Goal: Task Accomplishment & Management: Use online tool/utility

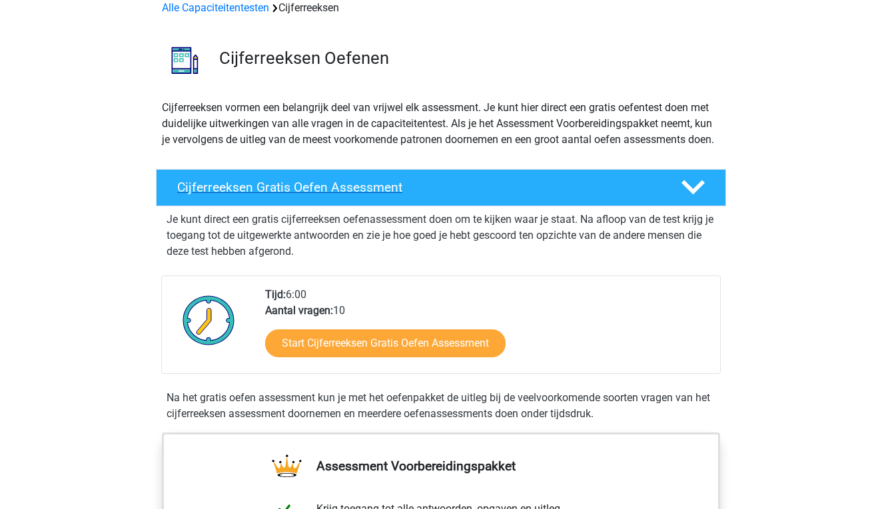
scroll to position [67, 0]
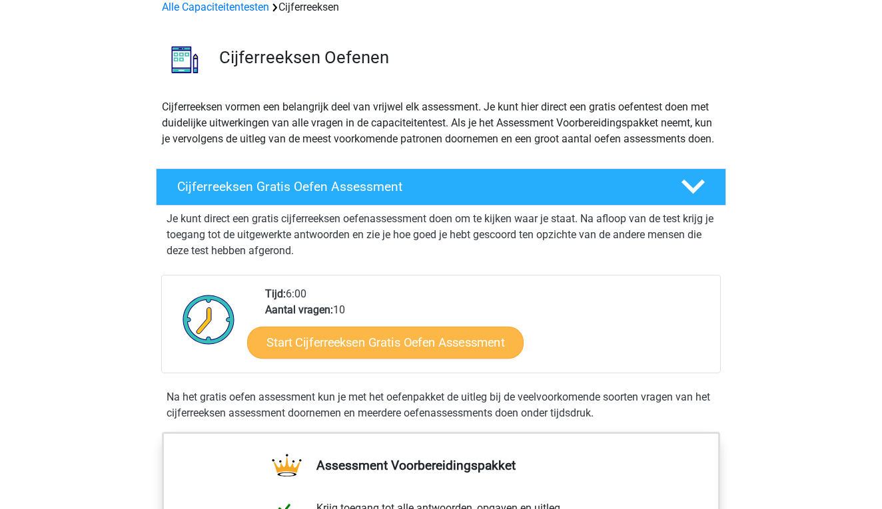
click at [387, 353] on link "Start Cijferreeksen Gratis Oefen Assessment" at bounding box center [385, 342] width 276 height 32
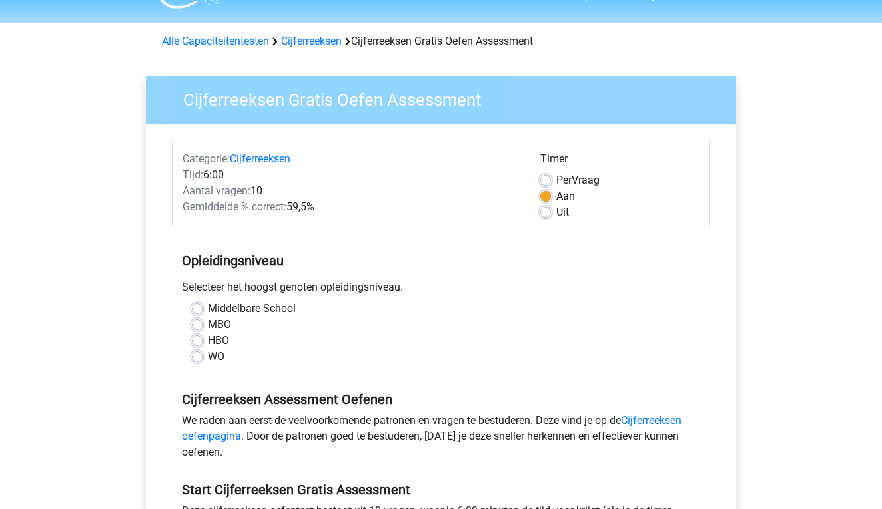
scroll to position [43, 0]
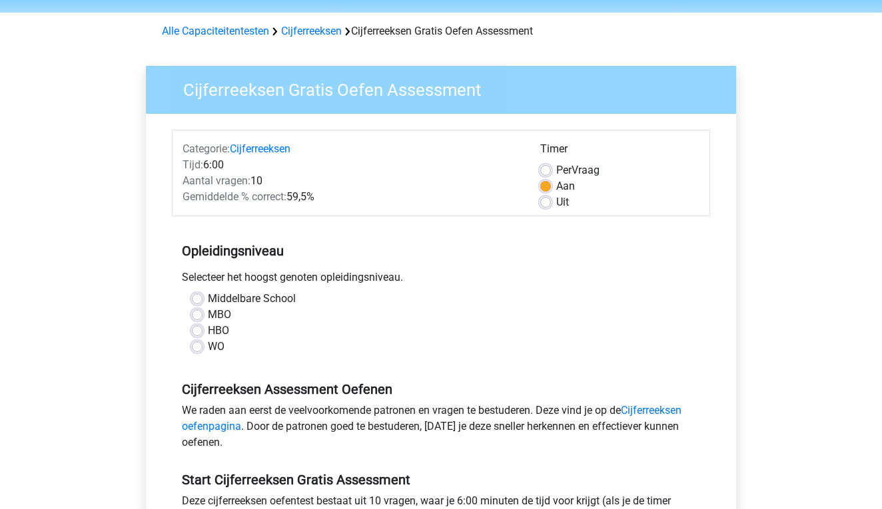
click at [195, 340] on div "WO" at bounding box center [441, 347] width 498 height 16
click at [208, 343] on label "WO" at bounding box center [216, 347] width 17 height 16
click at [196, 343] on input "WO" at bounding box center [197, 345] width 11 height 13
radio input "true"
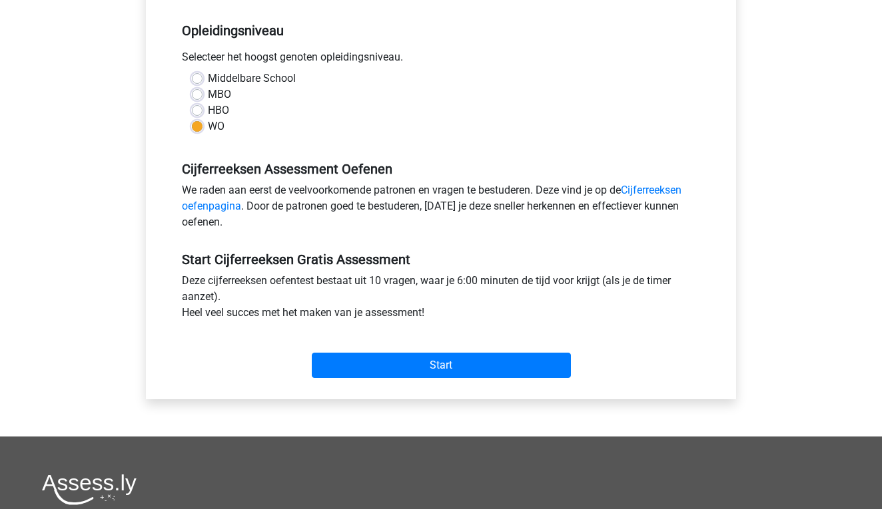
scroll to position [265, 0]
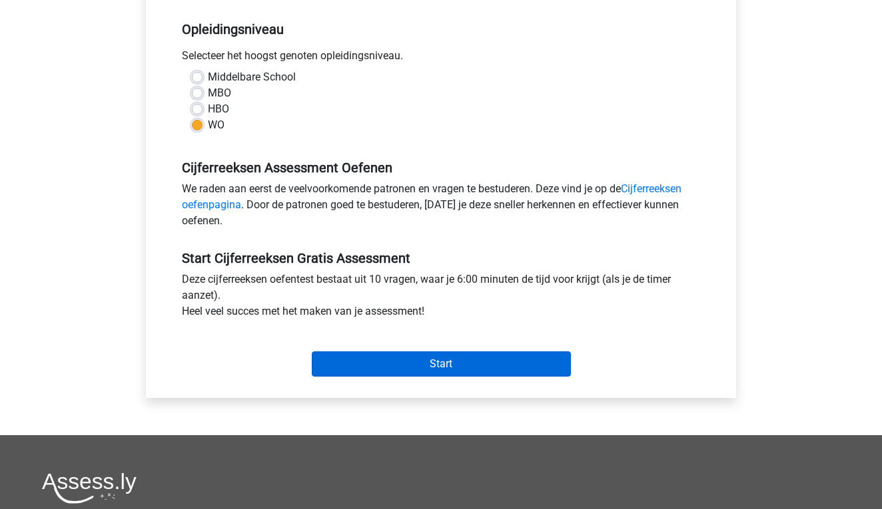
click at [374, 359] on input "Start" at bounding box center [441, 364] width 259 height 25
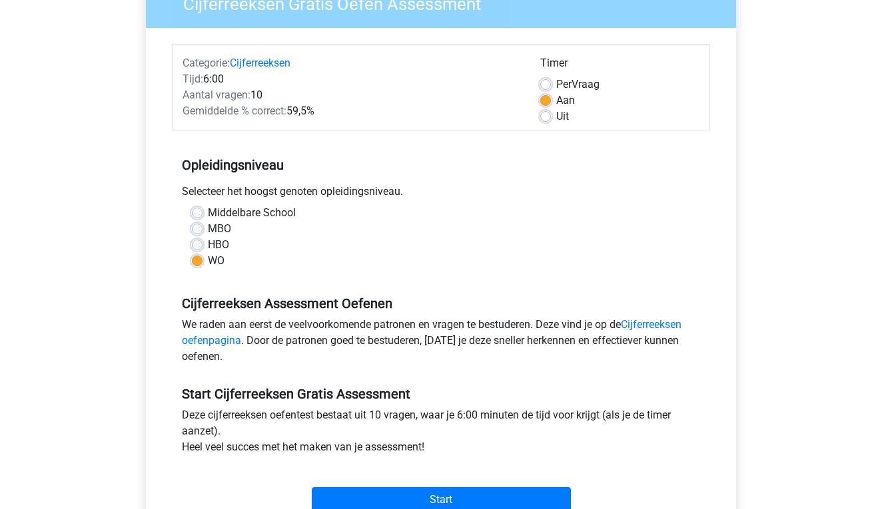
scroll to position [128, 0]
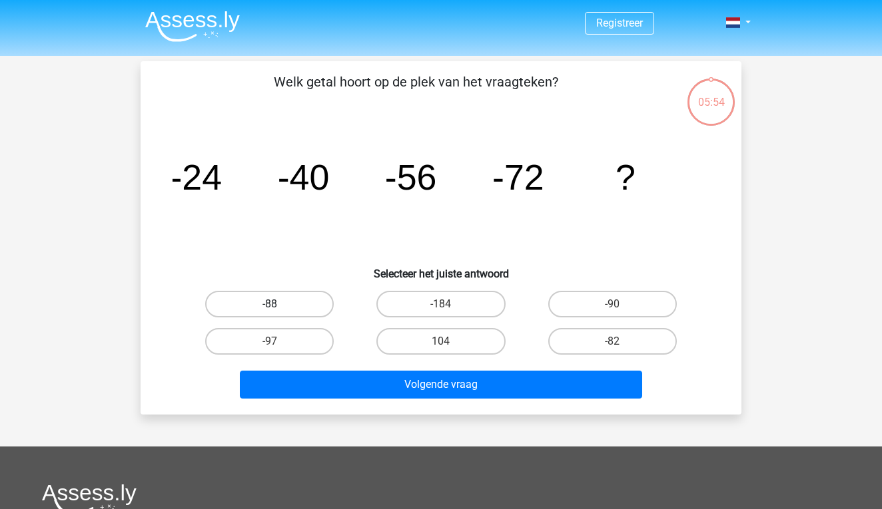
click at [298, 296] on label "-88" at bounding box center [269, 304] width 128 height 27
click at [278, 304] on input "-88" at bounding box center [274, 308] width 9 height 9
radio input "true"
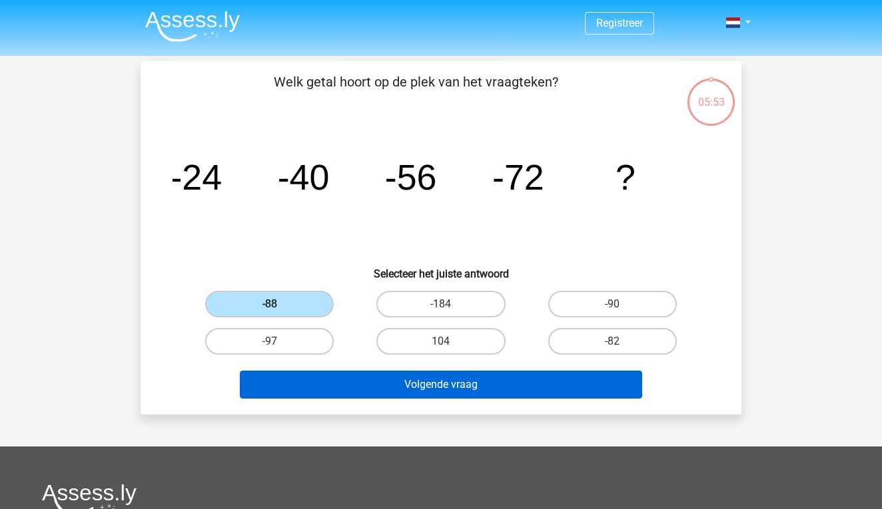
click at [431, 388] on button "Volgende vraag" at bounding box center [441, 385] width 403 height 28
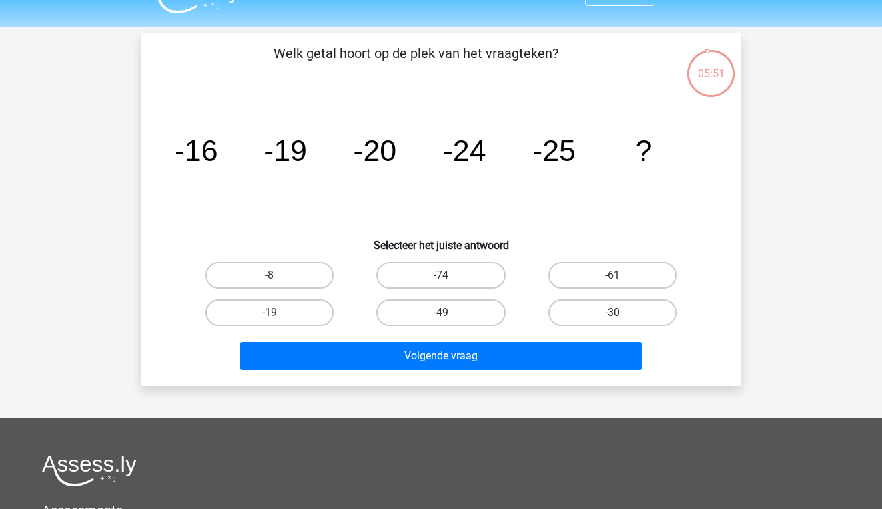
scroll to position [25, 0]
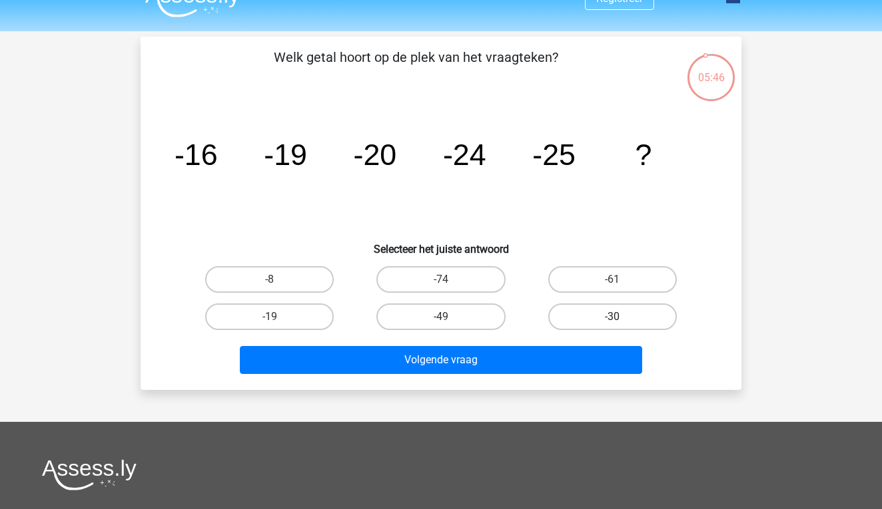
click at [567, 318] on label "-30" at bounding box center [612, 317] width 128 height 27
click at [612, 318] on input "-30" at bounding box center [616, 321] width 9 height 9
radio input "true"
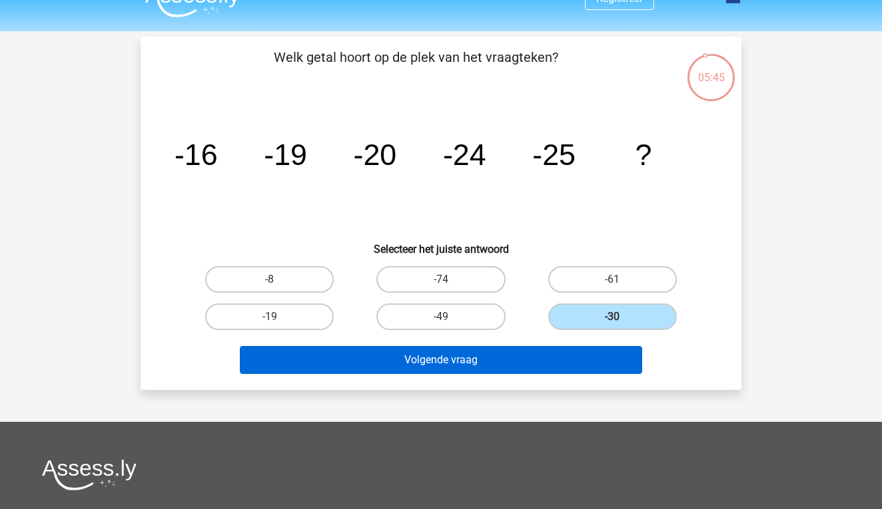
click at [454, 359] on button "Volgende vraag" at bounding box center [441, 360] width 403 height 28
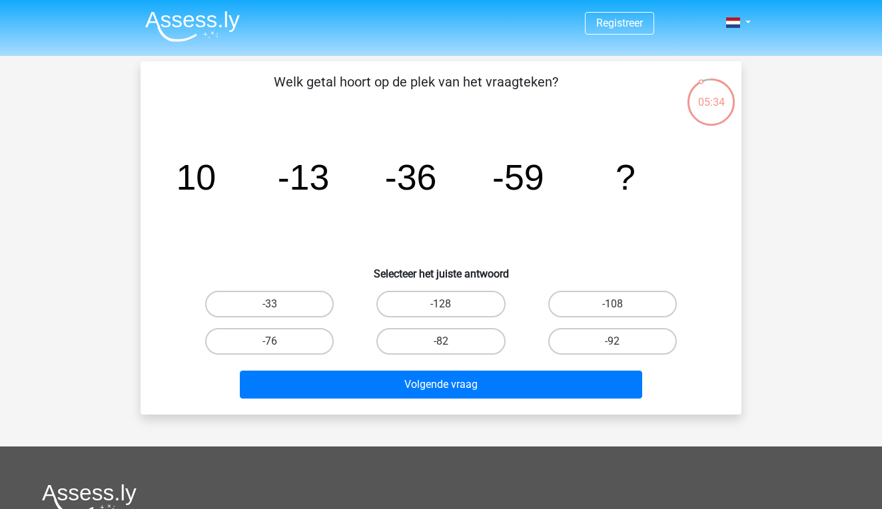
scroll to position [0, 0]
click at [591, 331] on label "-92" at bounding box center [612, 341] width 128 height 27
click at [612, 342] on input "-92" at bounding box center [616, 346] width 9 height 9
radio input "true"
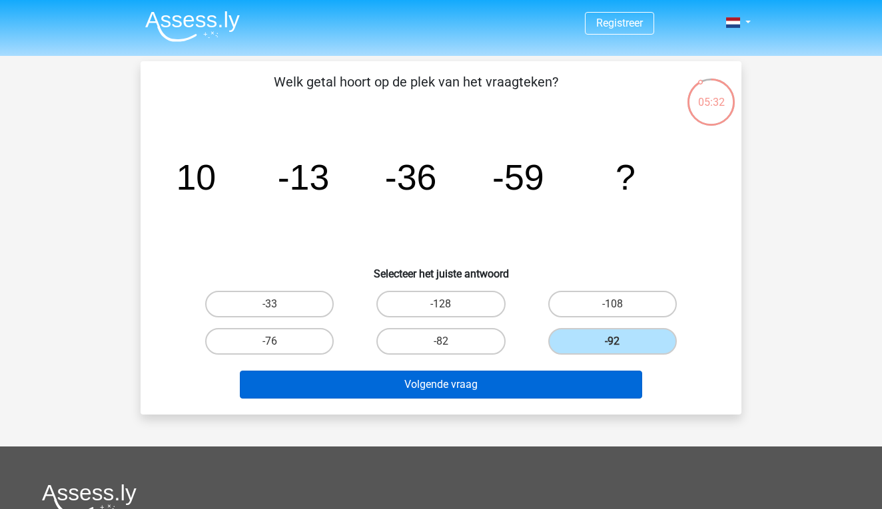
click at [525, 372] on button "Volgende vraag" at bounding box center [441, 385] width 403 height 28
